Goal: Find specific page/section: Find specific page/section

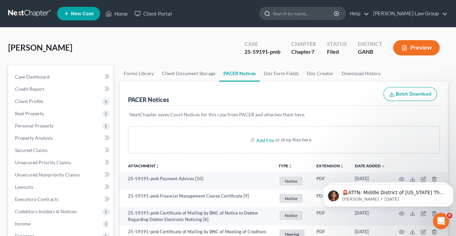
drag, startPoint x: 306, startPoint y: 13, endPoint x: 313, endPoint y: 11, distance: 7.3
click at [307, 13] on input "search" at bounding box center [304, 13] width 62 height 13
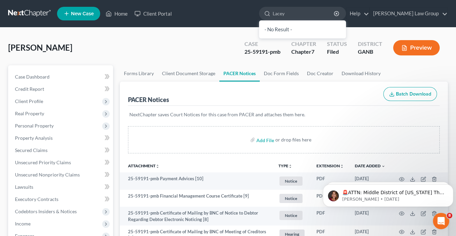
drag, startPoint x: 244, startPoint y: 8, endPoint x: 252, endPoint y: 8, distance: 8.2
click at [252, 8] on ul "New Case Home Client Portal Lacey - No Result - See all results Or Press Enter.…" at bounding box center [252, 14] width 391 height 18
click at [310, 13] on input "Lacey" at bounding box center [304, 13] width 62 height 13
drag, startPoint x: 320, startPoint y: 14, endPoint x: 167, endPoint y: 8, distance: 153.0
click at [182, 8] on ul "New Case Home Client Portal [PERSON_NAME] - No Result - See all results Or Pres…" at bounding box center [252, 14] width 391 height 18
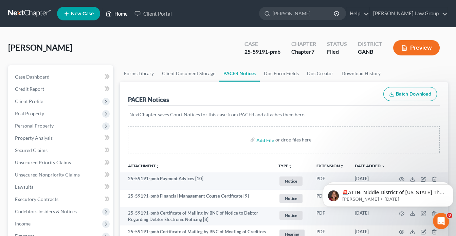
type input "[PERSON_NAME]"
click at [125, 13] on link "Home" at bounding box center [116, 13] width 29 height 12
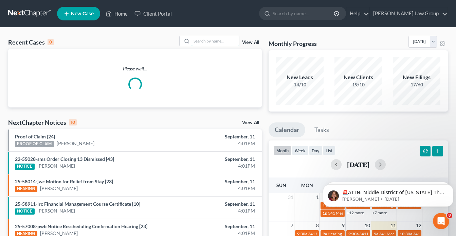
drag, startPoint x: 211, startPoint y: 41, endPoint x: 226, endPoint y: 49, distance: 17.2
click at [213, 40] on input "search" at bounding box center [216, 41] width 48 height 10
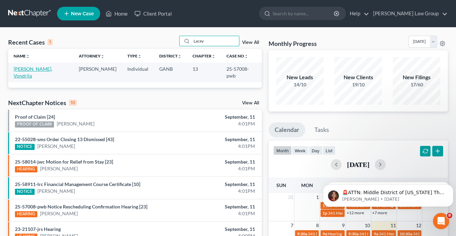
type input "Lacey"
click at [39, 67] on link "[PERSON_NAME], Vondrila" at bounding box center [33, 72] width 39 height 13
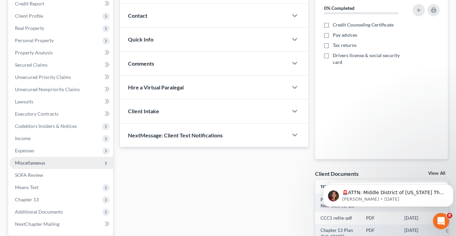
scroll to position [109, 0]
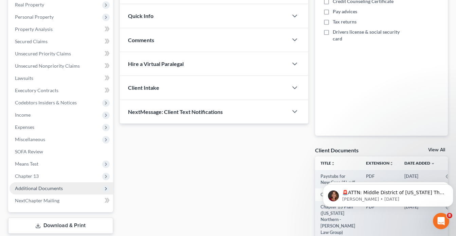
click at [80, 187] on span "Additional Documents" at bounding box center [62, 188] width 104 height 12
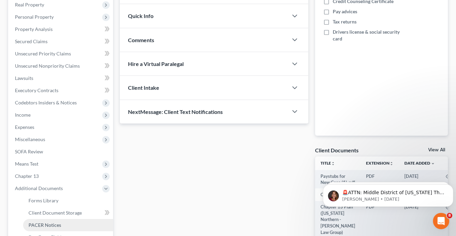
click at [72, 223] on link "PACER Notices" at bounding box center [68, 225] width 90 height 12
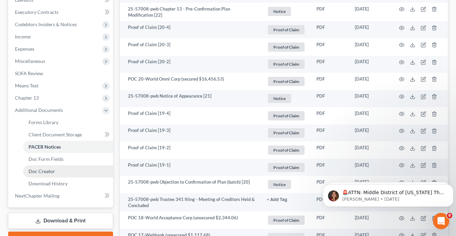
scroll to position [217, 0]
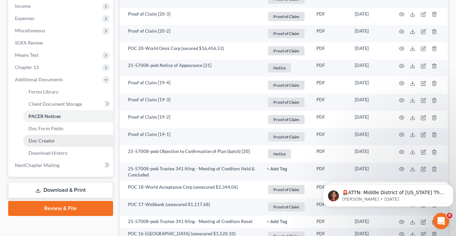
click at [55, 139] on link "Doc Creator" at bounding box center [68, 140] width 90 height 12
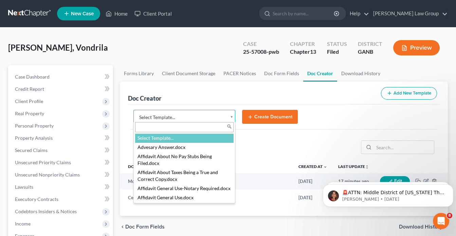
click at [230, 116] on body "Home New Case Client Portal [PERSON_NAME] Law Group [EMAIL_ADDRESS][DOMAIN_NAME…" at bounding box center [228, 229] width 456 height 459
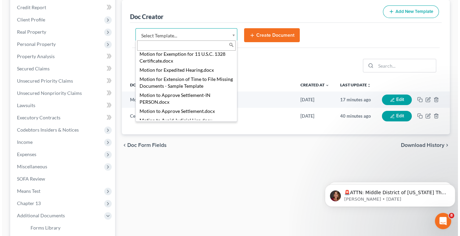
scroll to position [684, 0]
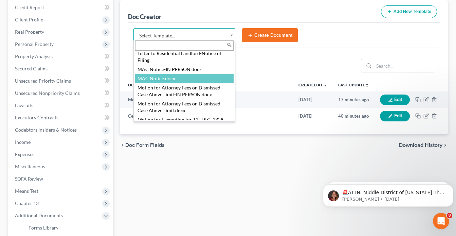
select select "111631"
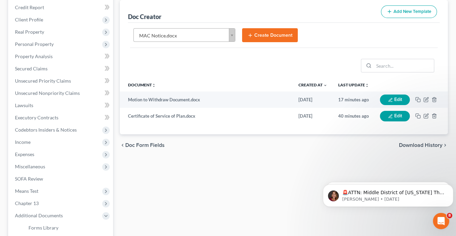
click at [268, 35] on button "Create Document" at bounding box center [270, 35] width 56 height 14
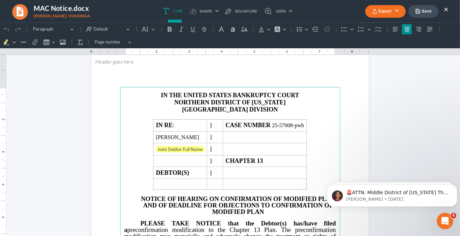
scroll to position [27, 0]
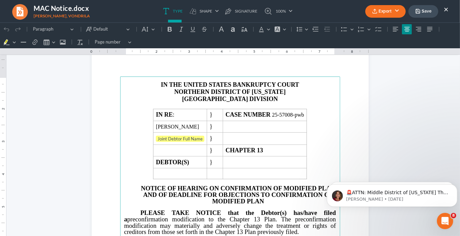
click at [396, 10] on button "Export" at bounding box center [385, 11] width 40 height 13
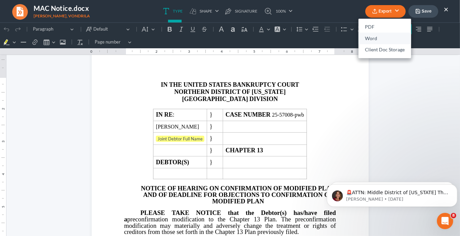
click at [368, 37] on link "Word" at bounding box center [385, 39] width 53 height 12
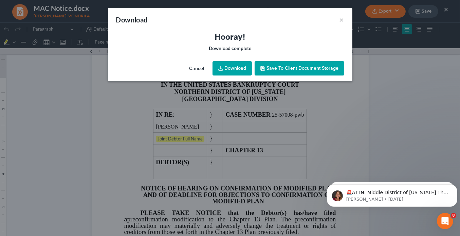
click at [242, 67] on link "Download" at bounding box center [232, 68] width 39 height 14
click at [235, 69] on link "Download" at bounding box center [232, 68] width 39 height 14
click at [229, 70] on link "Download" at bounding box center [232, 68] width 39 height 14
click at [342, 21] on button "×" at bounding box center [342, 20] width 5 height 8
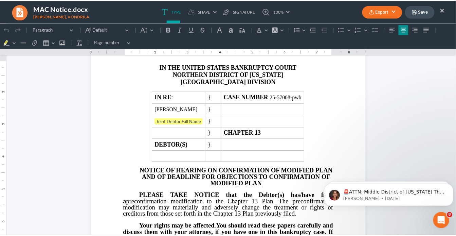
scroll to position [0, 0]
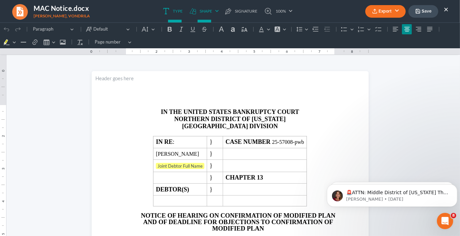
drag, startPoint x: 447, startPoint y: 10, endPoint x: 210, endPoint y: 11, distance: 236.7
click at [447, 10] on button "×" at bounding box center [446, 9] width 5 height 8
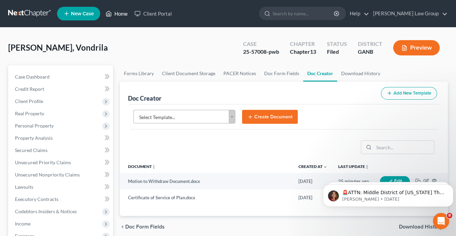
click at [123, 14] on link "Home" at bounding box center [116, 13] width 29 height 12
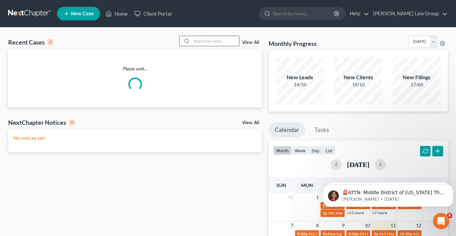
click at [196, 43] on input "search" at bounding box center [216, 41] width 48 height 10
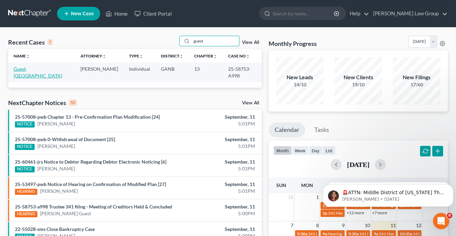
type input "guest"
click at [38, 68] on link "Guest, [GEOGRAPHIC_DATA]" at bounding box center [38, 72] width 49 height 13
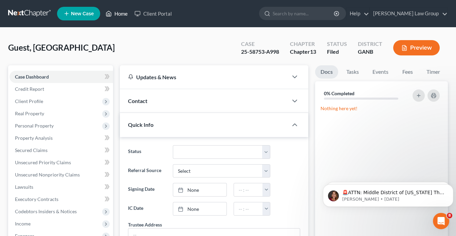
drag, startPoint x: 125, startPoint y: 14, endPoint x: 129, endPoint y: 15, distance: 4.7
click at [124, 14] on link "Home" at bounding box center [116, 13] width 29 height 12
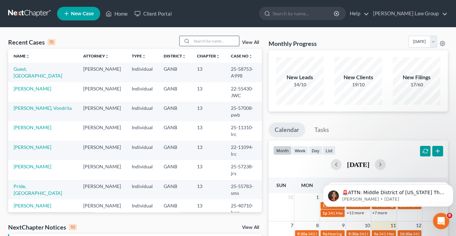
click at [199, 39] on input "search" at bounding box center [216, 41] width 48 height 10
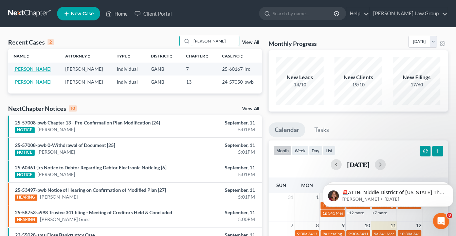
type input "[PERSON_NAME]"
click at [28, 68] on link "[PERSON_NAME]" at bounding box center [33, 69] width 38 height 6
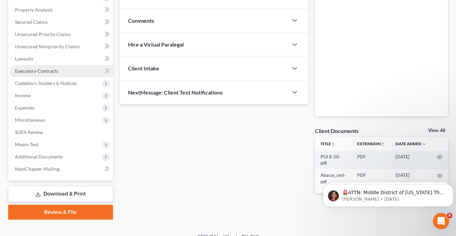
scroll to position [137, 0]
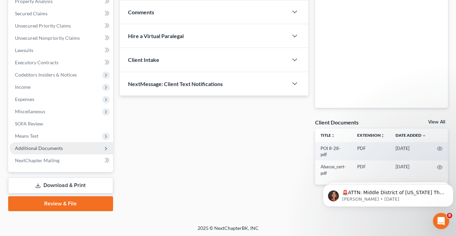
click at [64, 144] on span "Additional Documents" at bounding box center [62, 148] width 104 height 12
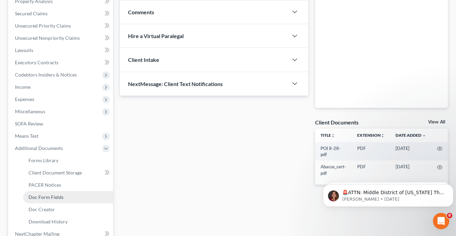
scroll to position [191, 0]
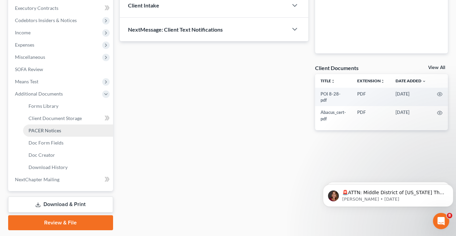
click at [53, 128] on span "PACER Notices" at bounding box center [45, 130] width 33 height 6
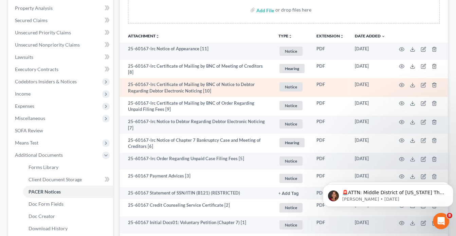
scroll to position [163, 0]
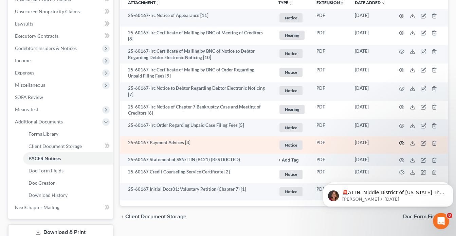
click at [400, 141] on icon "button" at bounding box center [401, 143] width 5 height 4
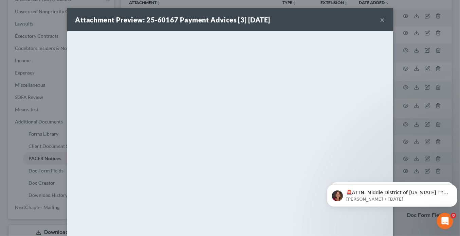
click at [381, 20] on button "×" at bounding box center [382, 20] width 5 height 8
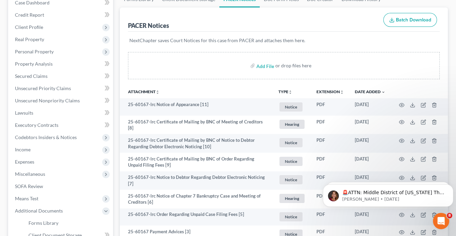
scroll to position [0, 0]
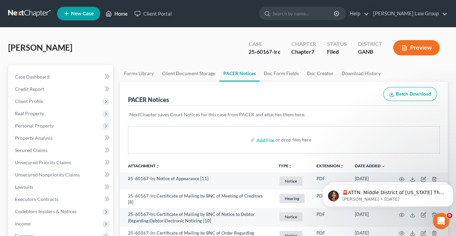
click at [122, 13] on link "Home" at bounding box center [116, 13] width 29 height 12
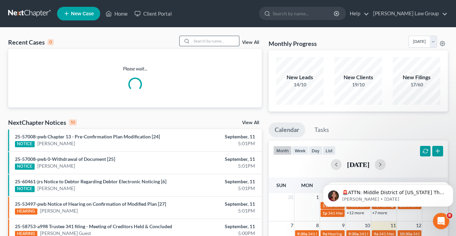
click at [202, 43] on input "search" at bounding box center [216, 41] width 48 height 10
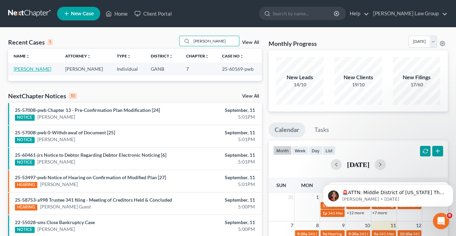
type input "[PERSON_NAME]"
click at [28, 68] on link "[PERSON_NAME]" at bounding box center [33, 69] width 38 height 6
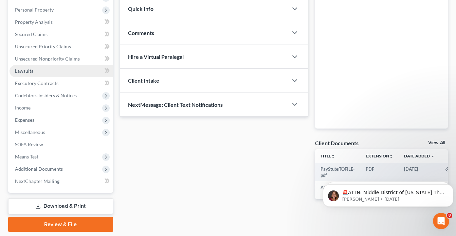
scroll to position [137, 0]
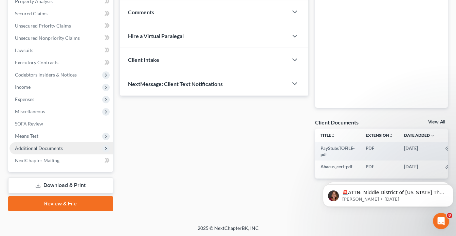
click at [57, 148] on span "Additional Documents" at bounding box center [39, 148] width 48 height 6
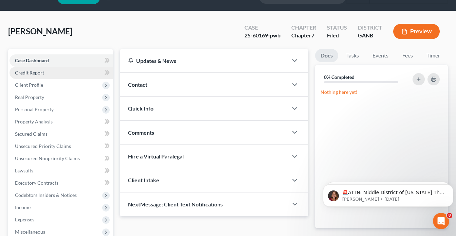
scroll to position [27, 0]
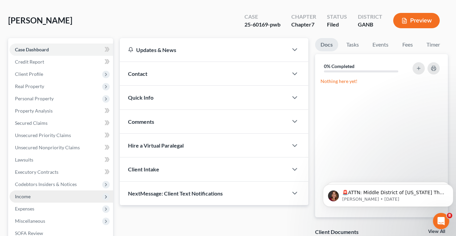
click at [39, 194] on span "Income" at bounding box center [62, 196] width 104 height 12
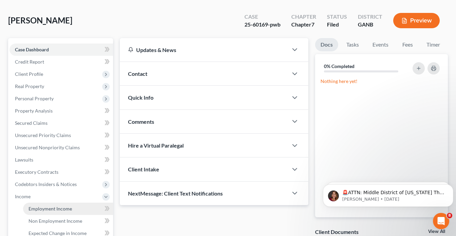
click at [45, 207] on span "Employment Income" at bounding box center [50, 208] width 43 height 6
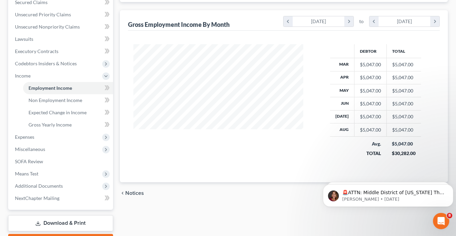
scroll to position [185, 0]
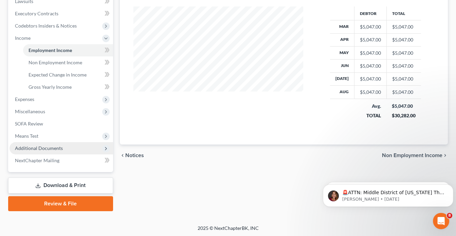
click at [47, 144] on span "Additional Documents" at bounding box center [62, 148] width 104 height 12
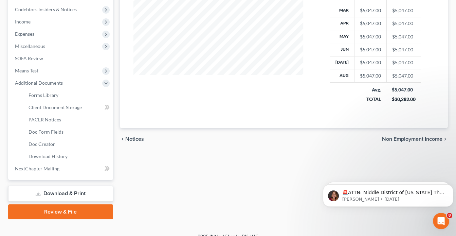
scroll to position [210, 0]
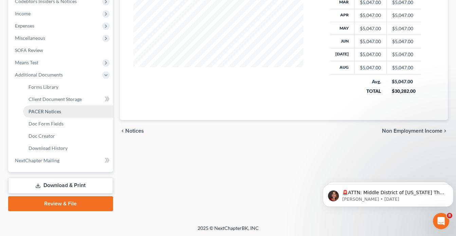
click at [56, 111] on span "PACER Notices" at bounding box center [45, 111] width 33 height 6
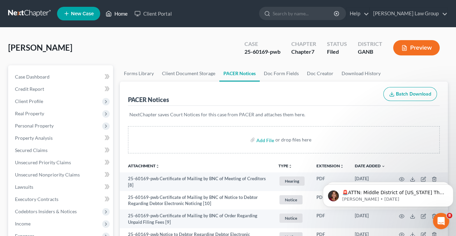
click at [123, 13] on link "Home" at bounding box center [116, 13] width 29 height 12
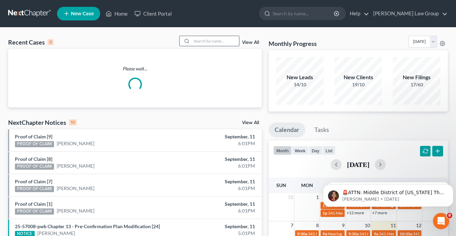
click at [211, 40] on input "search" at bounding box center [216, 41] width 48 height 10
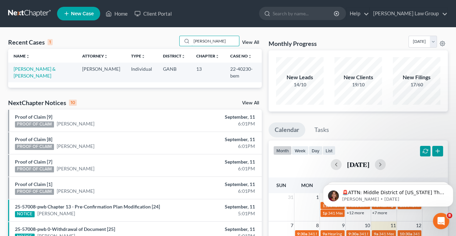
type input "[PERSON_NAME]"
click at [255, 42] on link "View All" at bounding box center [250, 42] width 17 height 5
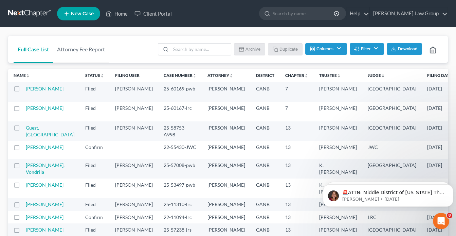
click at [368, 48] on button "Filter" at bounding box center [367, 49] width 34 height 12
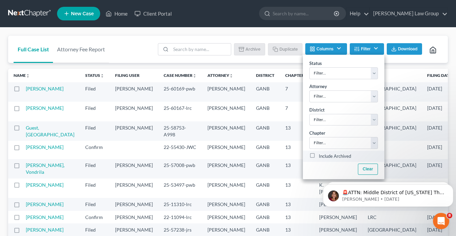
click at [319, 153] on label "Include Archived" at bounding box center [335, 156] width 32 height 8
click at [322, 153] on input "Include Archived" at bounding box center [324, 154] width 4 height 4
checkbox input "true"
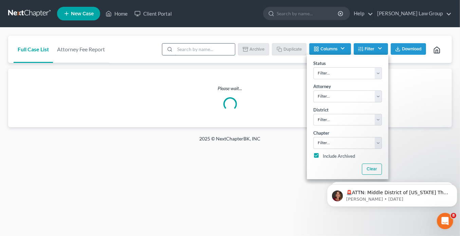
click at [190, 50] on input "search" at bounding box center [205, 49] width 60 height 12
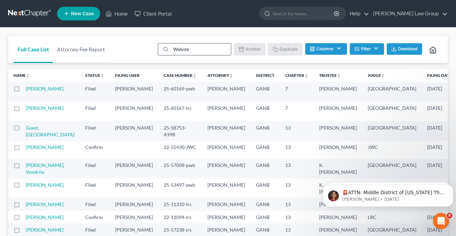
type input "[PERSON_NAME]"
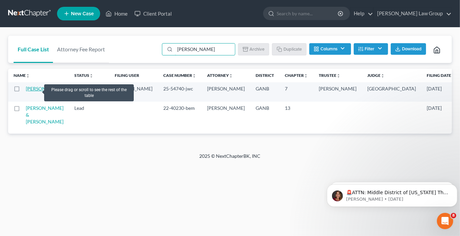
click at [36, 90] on link "[PERSON_NAME]" at bounding box center [45, 89] width 38 height 6
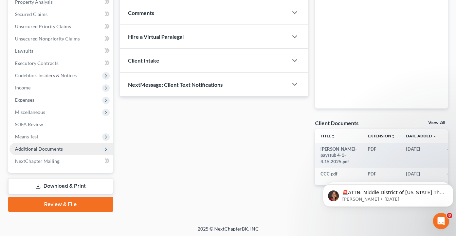
scroll to position [137, 0]
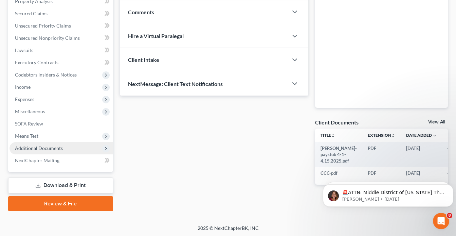
click at [39, 146] on span "Additional Documents" at bounding box center [39, 148] width 48 height 6
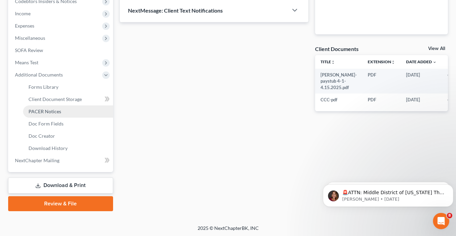
click at [52, 111] on span "PACER Notices" at bounding box center [45, 111] width 33 height 6
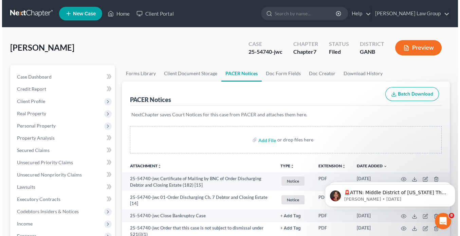
scroll to position [54, 0]
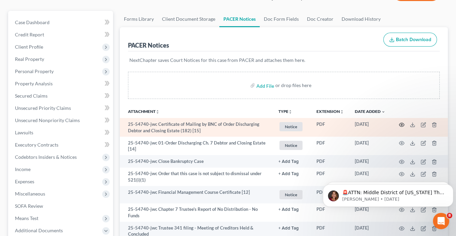
click at [401, 123] on icon "button" at bounding box center [401, 124] width 5 height 5
